Goal: Task Accomplishment & Management: Manage account settings

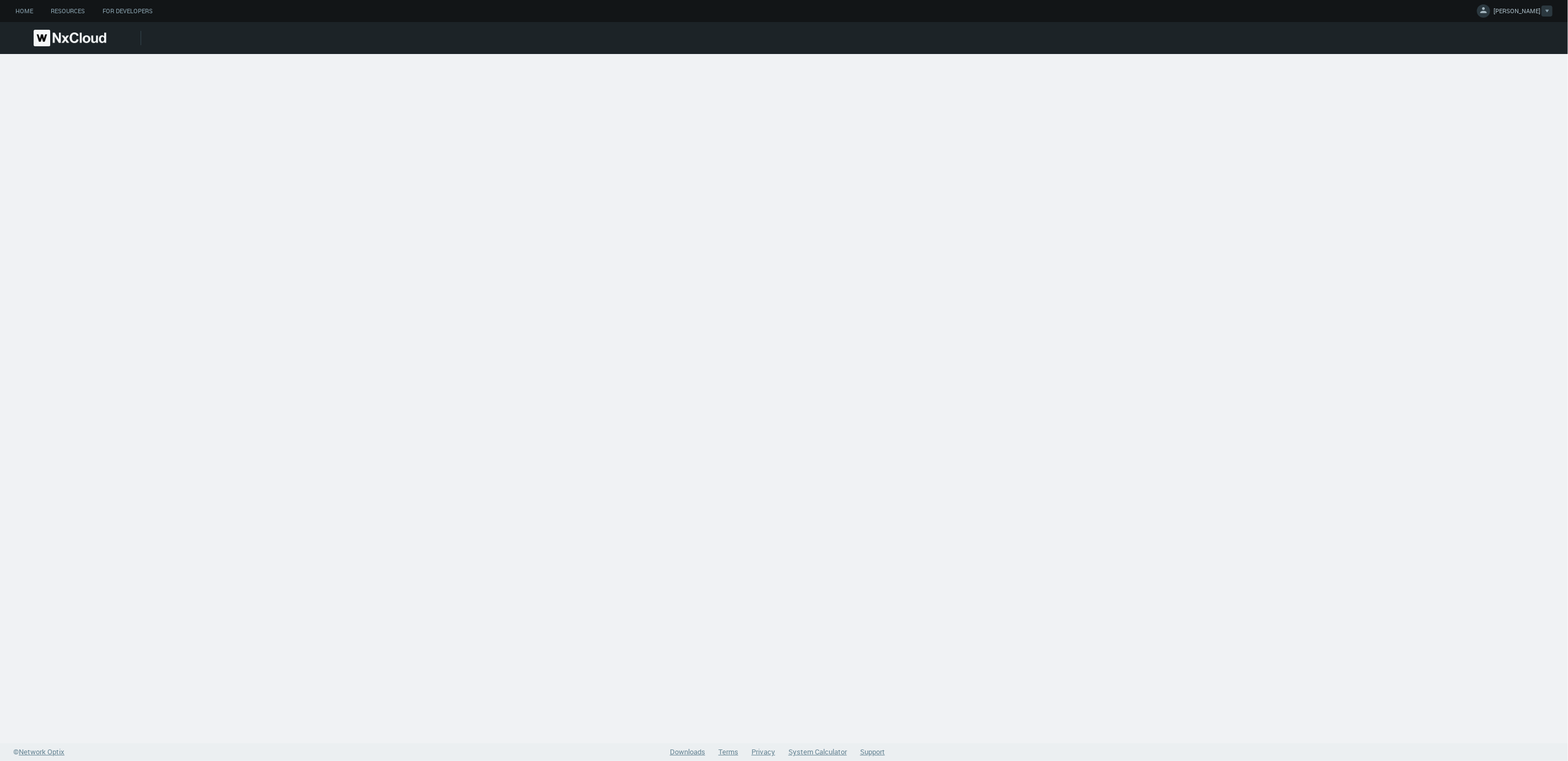
click at [1517, 11] on span "[PERSON_NAME]" at bounding box center [1516, 12] width 47 height 12
click at [1487, 82] on link "Log Out" at bounding box center [1513, 89] width 106 height 14
click at [1531, 11] on span "KIMBERLY V." at bounding box center [1516, 12] width 47 height 12
click at [1487, 87] on span "Log Out" at bounding box center [1477, 89] width 36 height 10
